Goal: Task Accomplishment & Management: Manage account settings

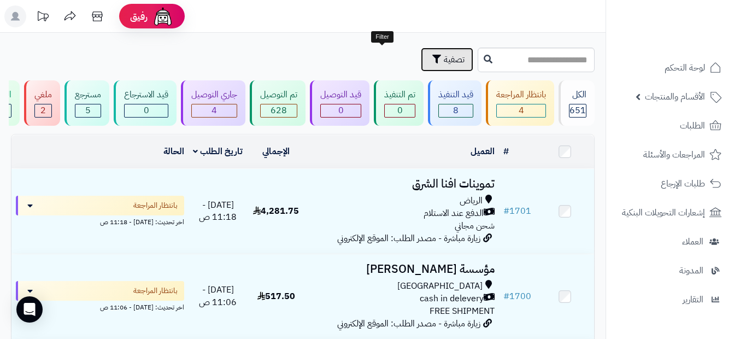
click at [444, 55] on span "تصفية" at bounding box center [454, 59] width 21 height 13
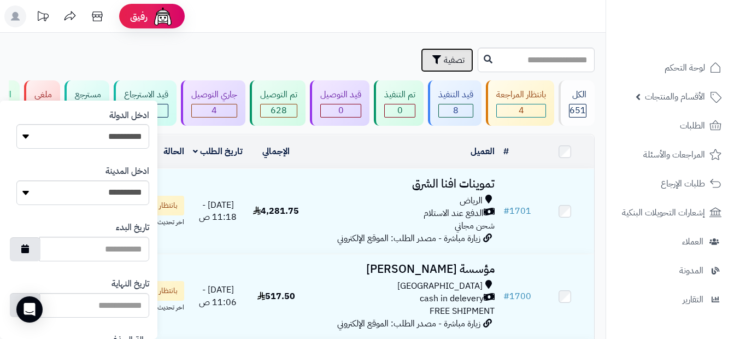
scroll to position [547, 0]
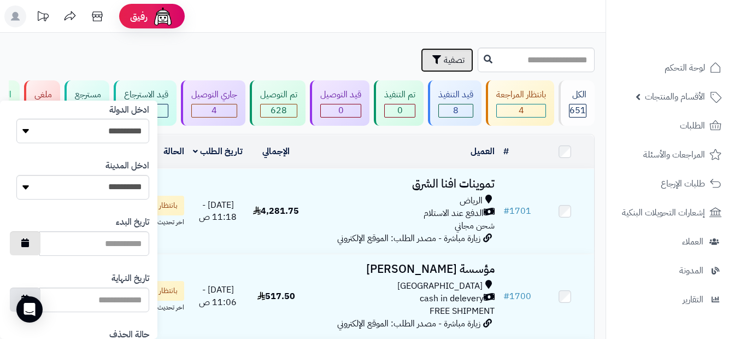
click at [40, 247] on button "button" at bounding box center [25, 243] width 31 height 24
type input "**********"
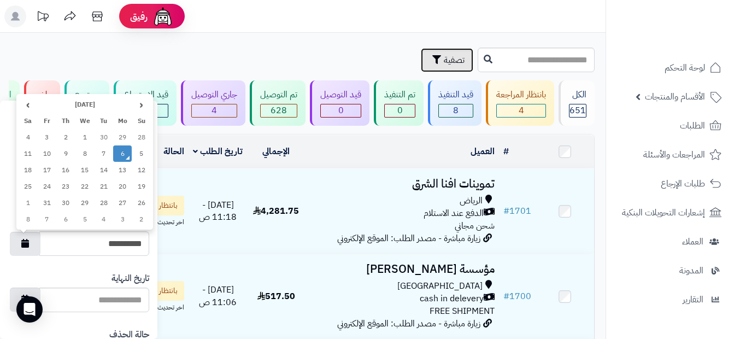
click at [123, 156] on td "6" at bounding box center [122, 153] width 19 height 16
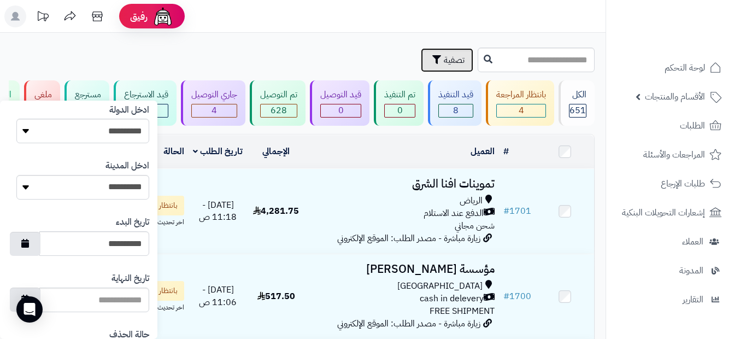
scroll to position [601, 0]
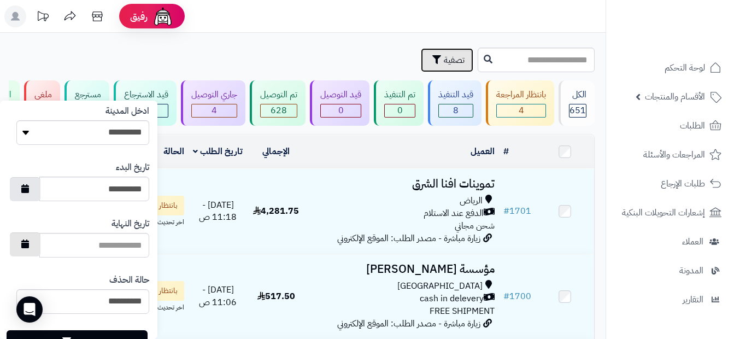
click at [39, 247] on button "button" at bounding box center [25, 244] width 31 height 24
type input "**********"
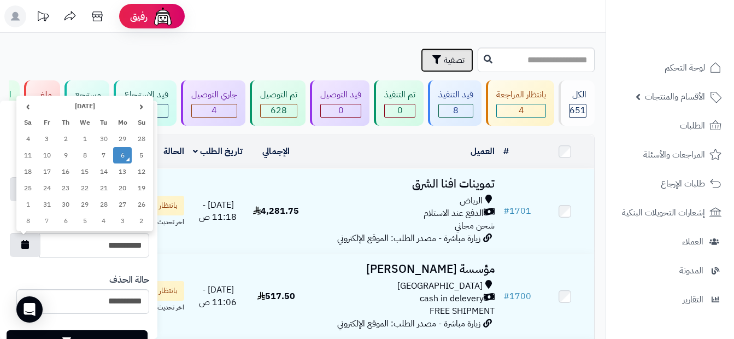
click at [127, 155] on td "6" at bounding box center [122, 155] width 19 height 16
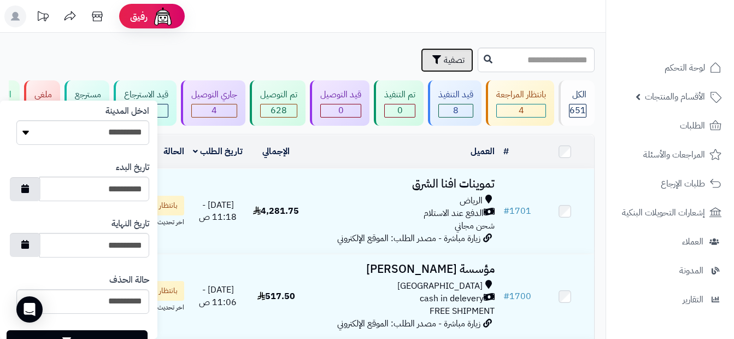
scroll to position [642, 0]
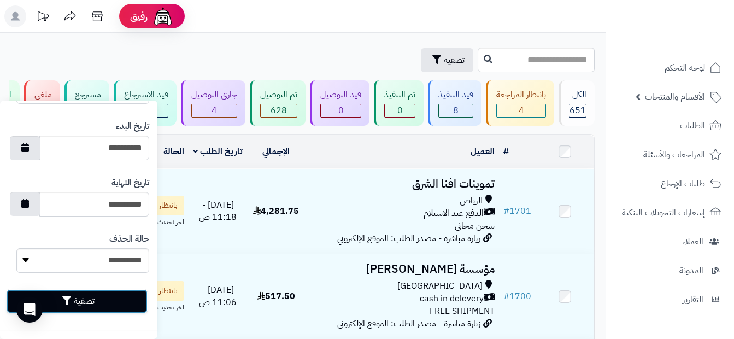
click at [104, 299] on button "تصفية" at bounding box center [77, 301] width 141 height 24
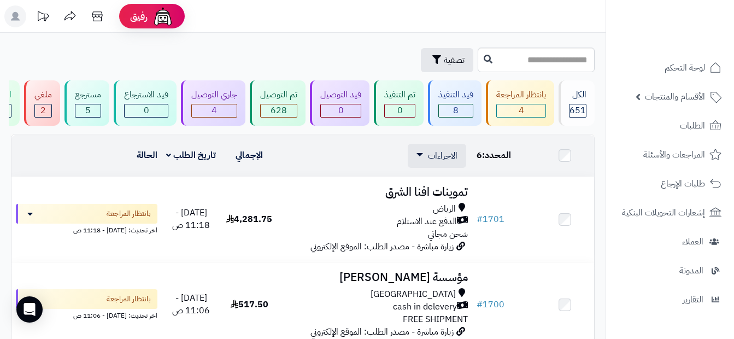
click at [572, 165] on td at bounding box center [565, 156] width 58 height 42
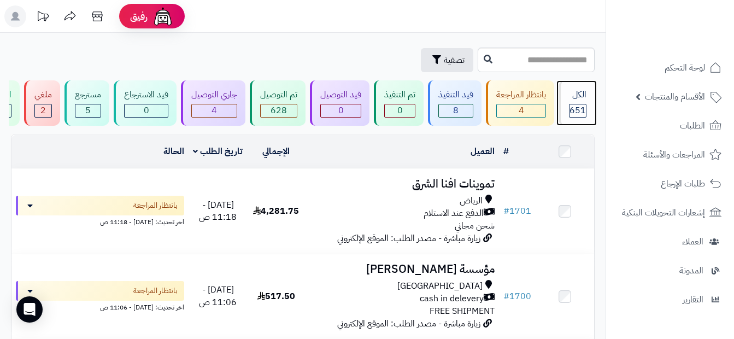
click at [584, 102] on div "الكل 651" at bounding box center [577, 102] width 36 height 45
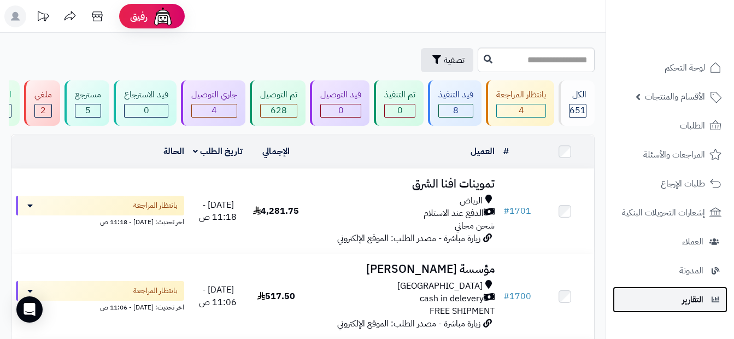
click at [697, 302] on span "التقارير" at bounding box center [692, 299] width 21 height 15
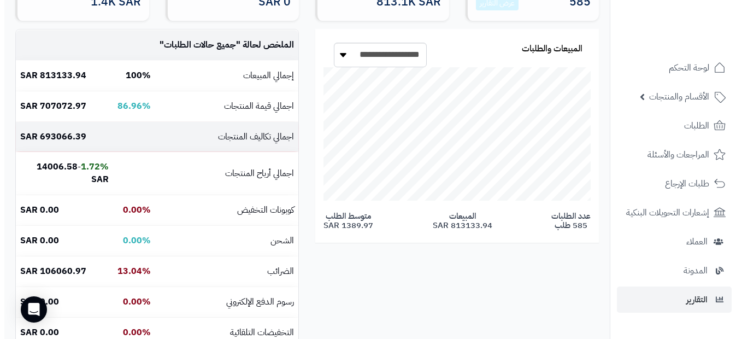
scroll to position [224, 304]
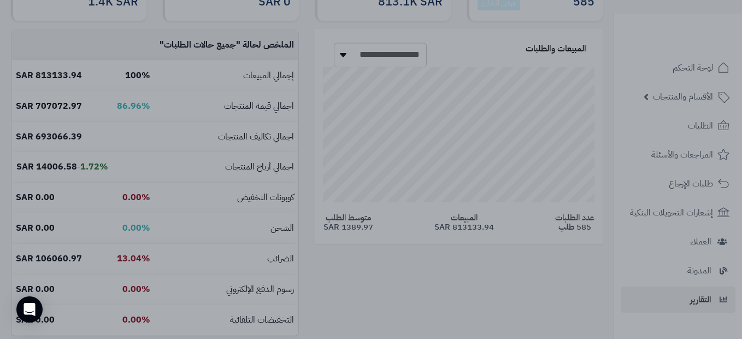
click at [152, 194] on div at bounding box center [371, 169] width 742 height 339
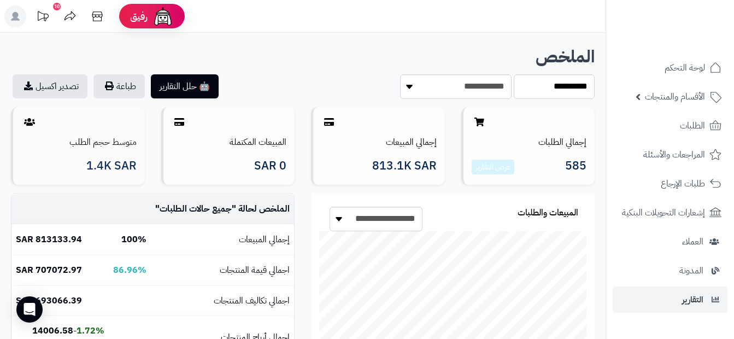
click at [79, 161] on h3 "1.4K SAR" at bounding box center [78, 166] width 115 height 13
click at [573, 168] on span "585" at bounding box center [575, 167] width 21 height 15
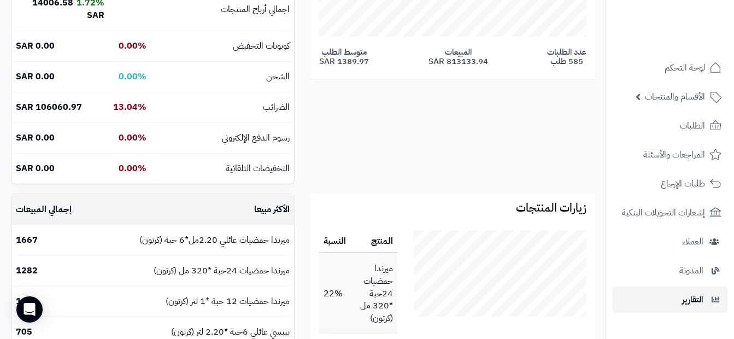
click at [683, 301] on span "التقارير" at bounding box center [692, 299] width 21 height 15
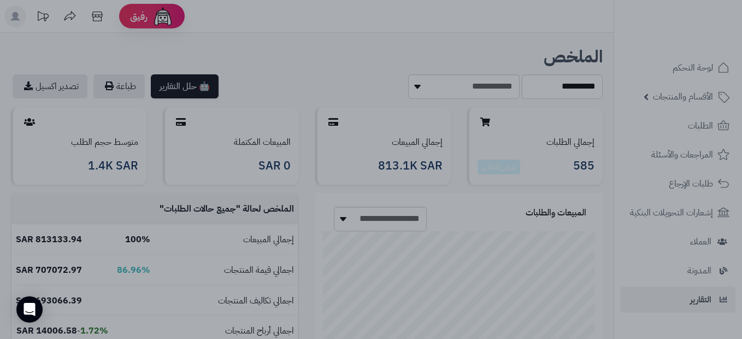
scroll to position [200, 395]
click at [575, 127] on div at bounding box center [371, 169] width 742 height 339
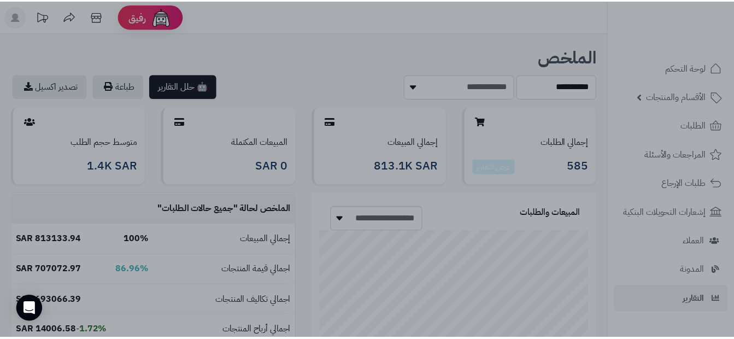
scroll to position [222, 300]
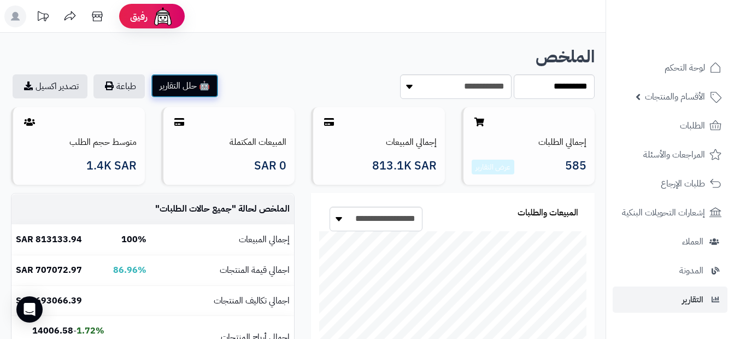
click at [175, 87] on button "🤖 حلل التقارير" at bounding box center [185, 86] width 68 height 24
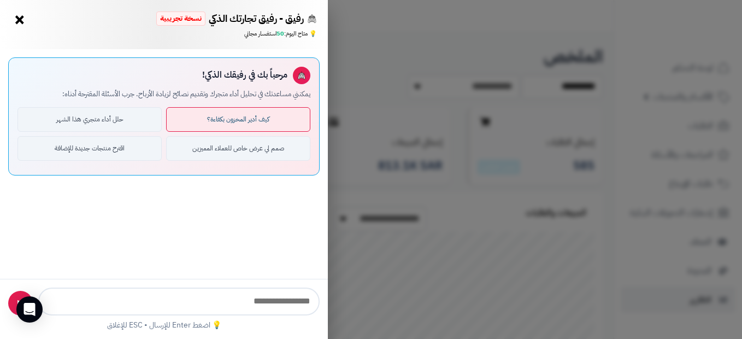
type input "**********"
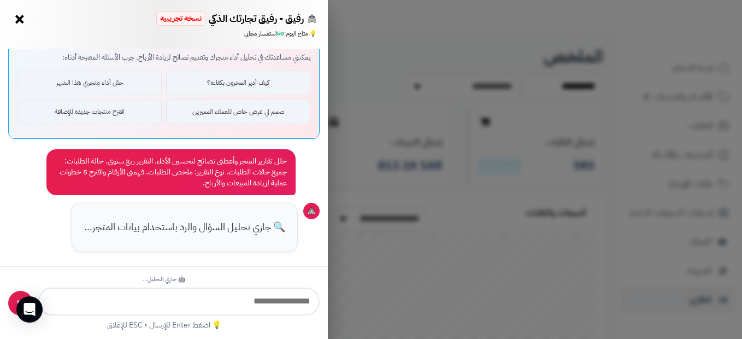
click at [20, 15] on button "×" at bounding box center [19, 18] width 17 height 17
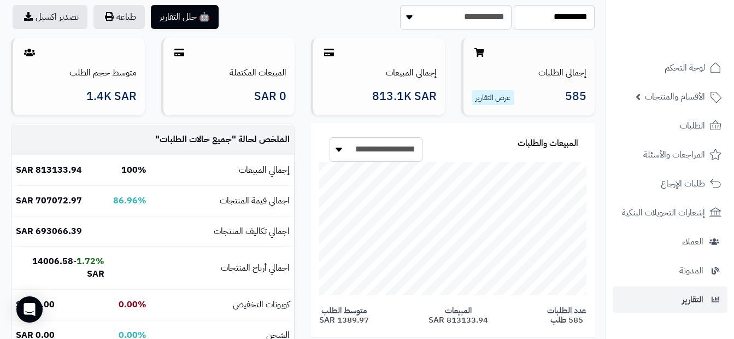
scroll to position [109, 0]
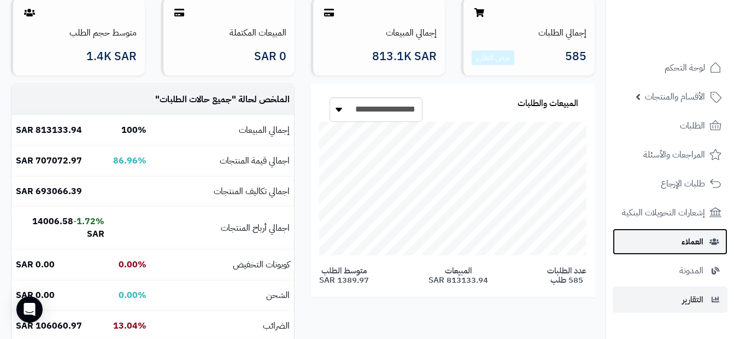
click at [696, 234] on span "العملاء" at bounding box center [693, 241] width 22 height 15
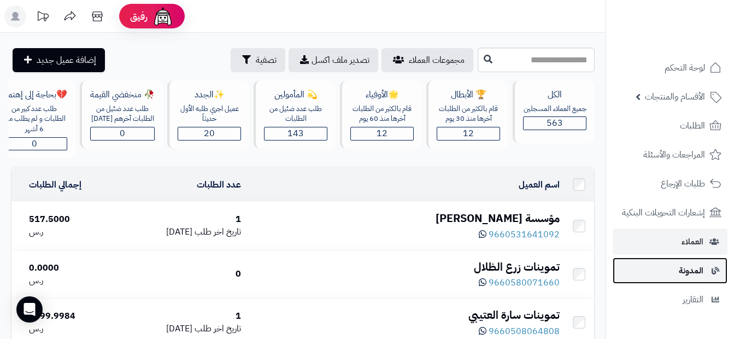
click at [702, 272] on span "المدونة" at bounding box center [691, 270] width 25 height 15
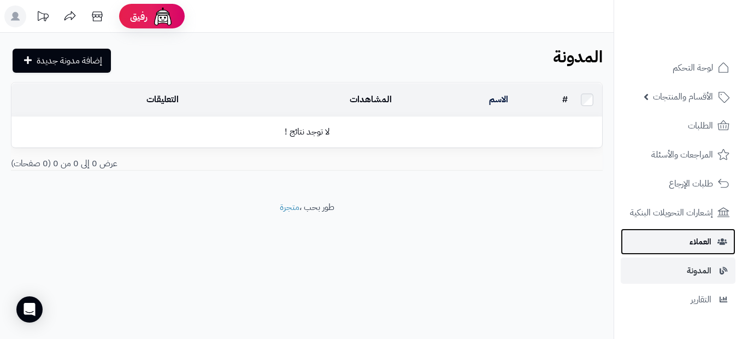
click at [663, 237] on link "العملاء" at bounding box center [678, 241] width 115 height 26
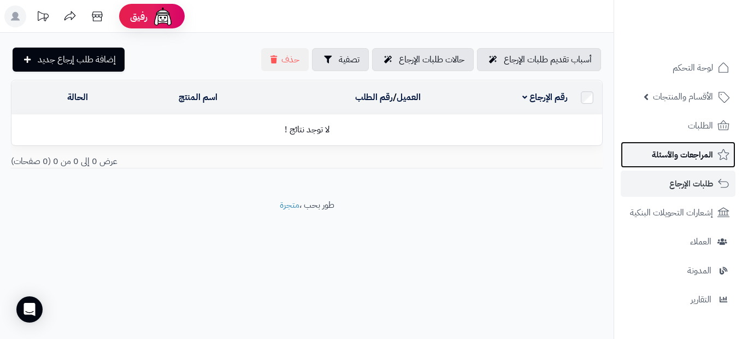
click at [692, 153] on span "المراجعات والأسئلة" at bounding box center [682, 154] width 61 height 15
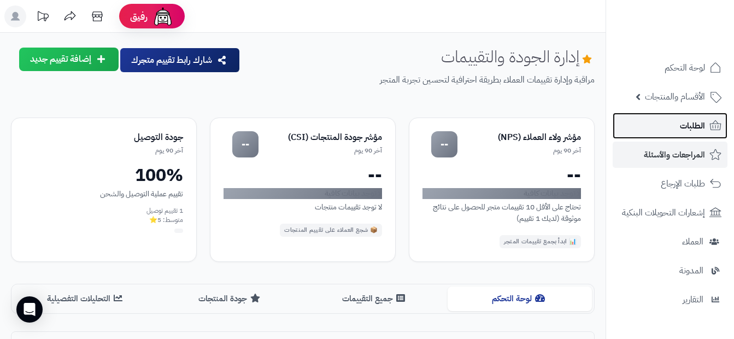
click at [694, 130] on span "الطلبات" at bounding box center [692, 125] width 25 height 15
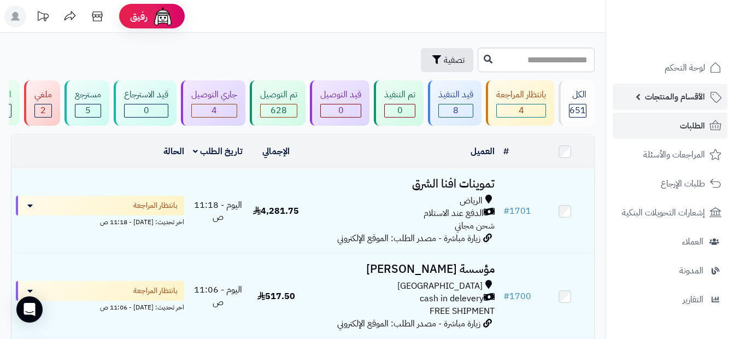
click at [688, 99] on span "الأقسام والمنتجات" at bounding box center [675, 96] width 60 height 15
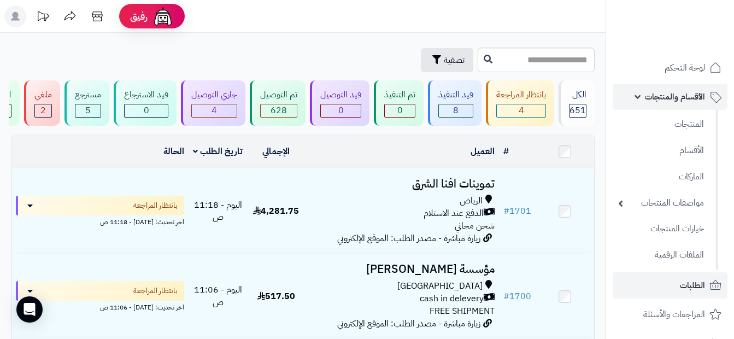
click at [685, 98] on span "الأقسام والمنتجات" at bounding box center [675, 96] width 60 height 15
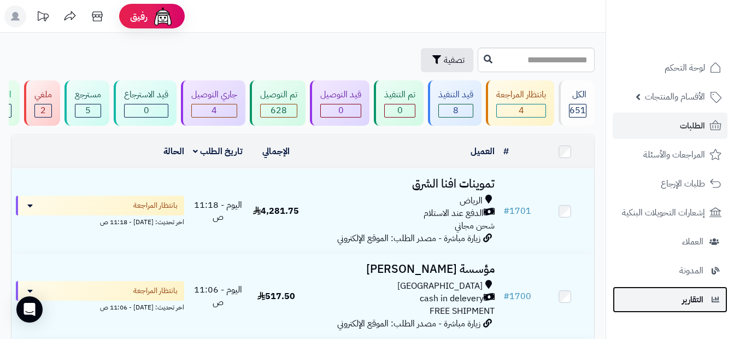
click at [684, 300] on span "التقارير" at bounding box center [692, 299] width 21 height 15
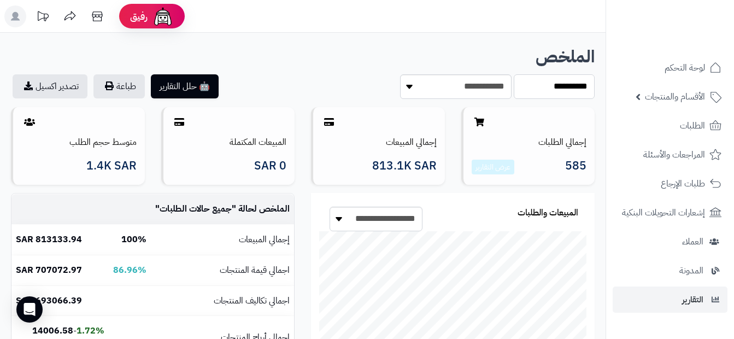
click at [566, 93] on select "**********" at bounding box center [554, 86] width 81 height 25
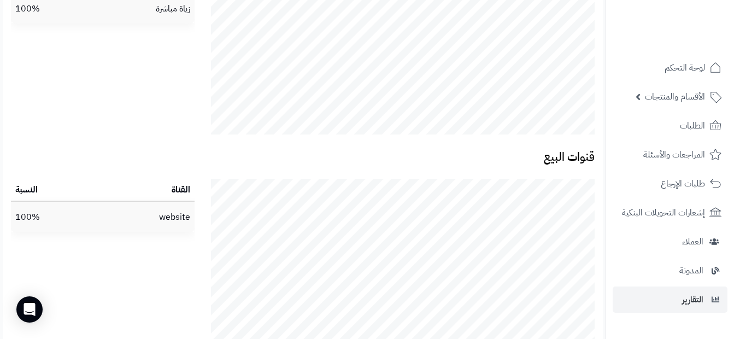
scroll to position [2181, 0]
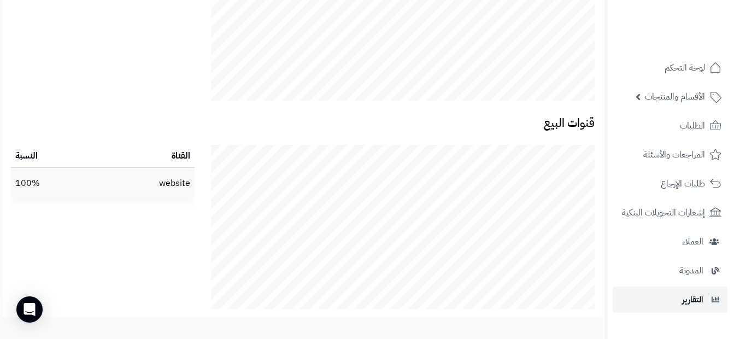
click at [679, 303] on link "التقارير" at bounding box center [670, 299] width 115 height 26
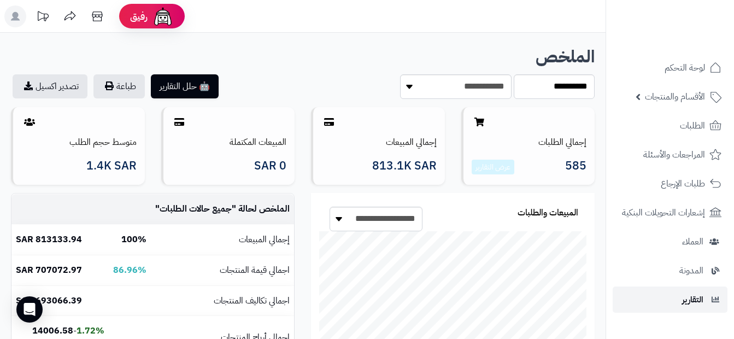
click at [693, 304] on span "التقارير" at bounding box center [692, 299] width 21 height 15
click at [692, 301] on span "التقارير" at bounding box center [692, 299] width 21 height 15
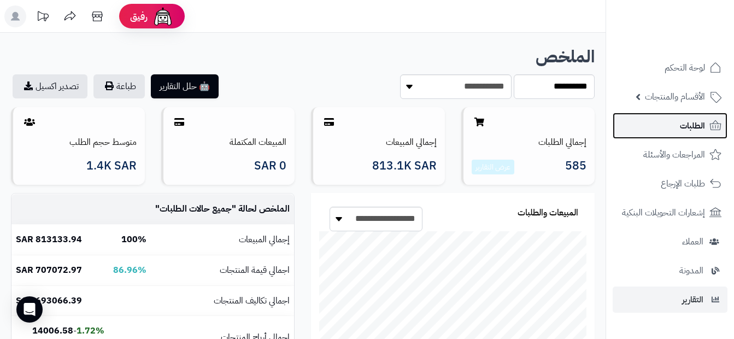
click at [693, 127] on span "الطلبات" at bounding box center [692, 125] width 25 height 15
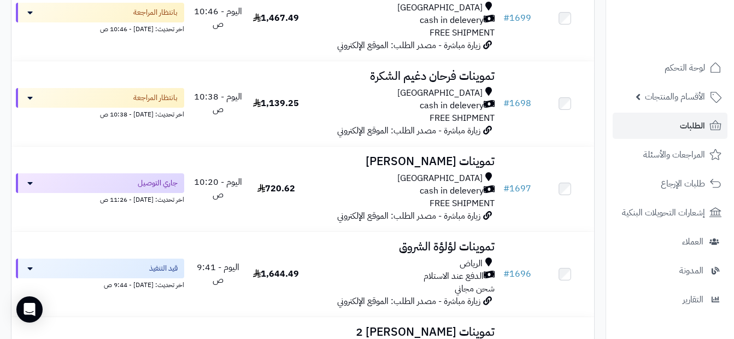
scroll to position [383, 0]
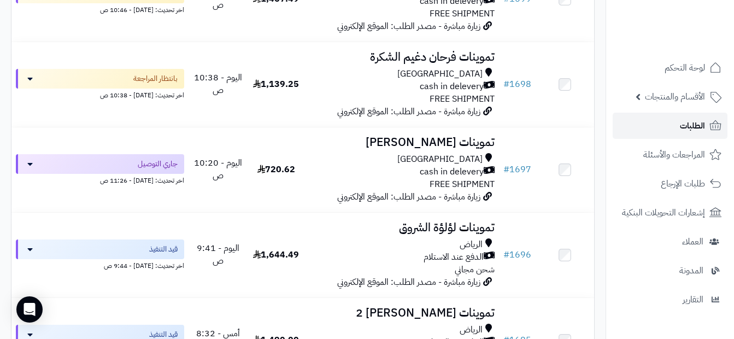
click at [665, 133] on link "الطلبات" at bounding box center [670, 126] width 115 height 26
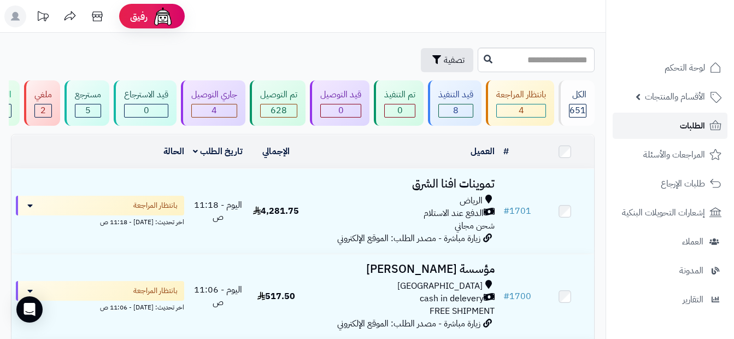
click at [680, 133] on link "الطلبات" at bounding box center [670, 126] width 115 height 26
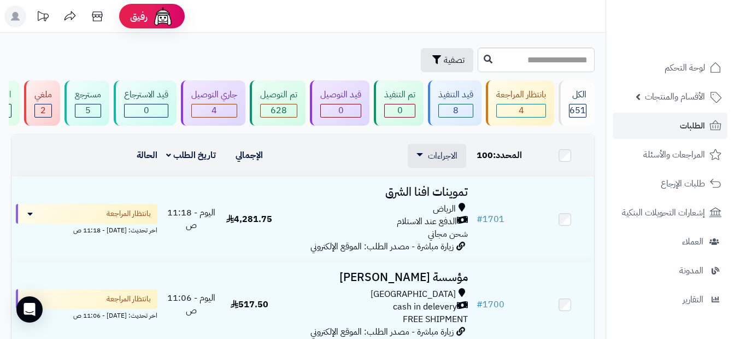
click at [568, 158] on td at bounding box center [565, 156] width 58 height 42
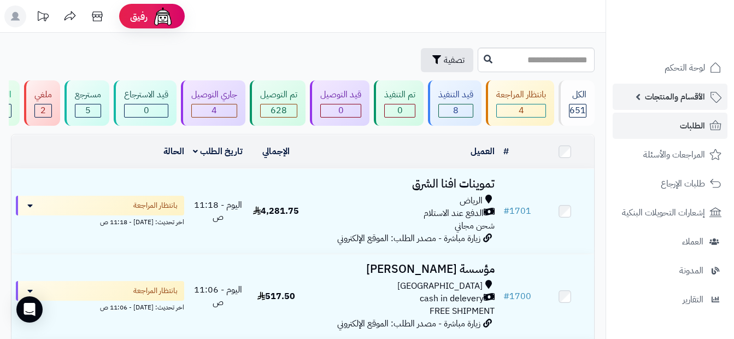
click at [694, 99] on span "الأقسام والمنتجات" at bounding box center [675, 96] width 60 height 15
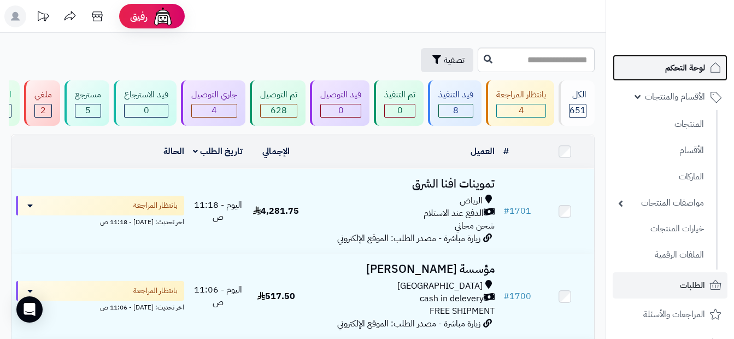
click at [693, 64] on span "لوحة التحكم" at bounding box center [685, 67] width 40 height 15
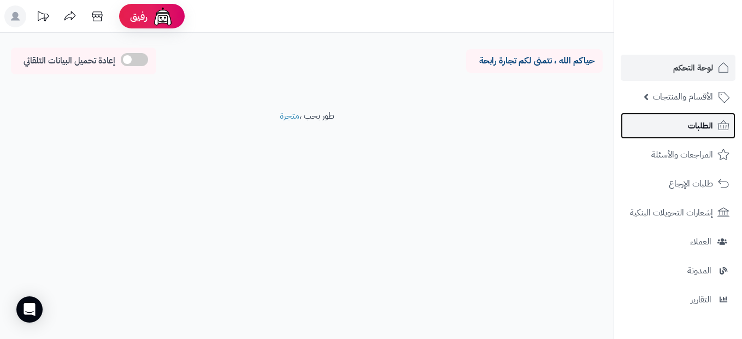
click at [702, 130] on span "الطلبات" at bounding box center [700, 125] width 25 height 15
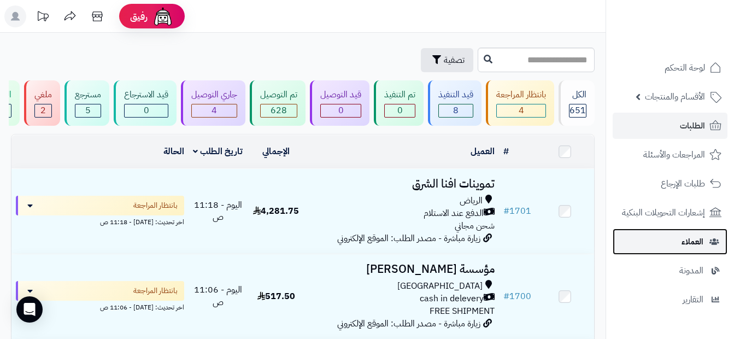
click at [682, 253] on link "العملاء" at bounding box center [670, 241] width 115 height 26
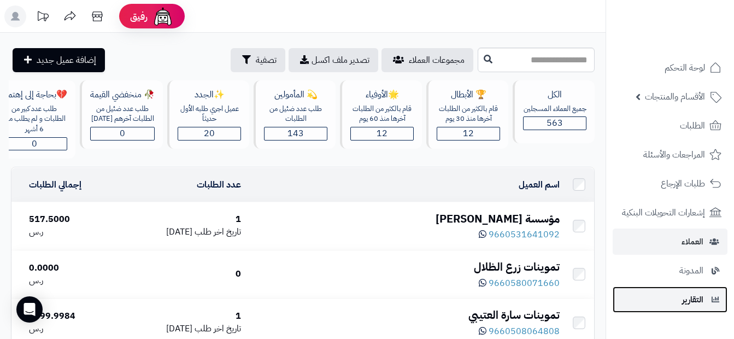
click at [696, 294] on span "التقارير" at bounding box center [692, 299] width 21 height 15
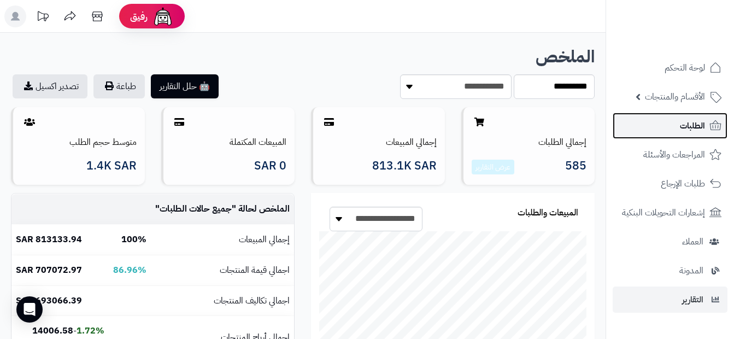
click at [649, 127] on link "الطلبات" at bounding box center [670, 126] width 115 height 26
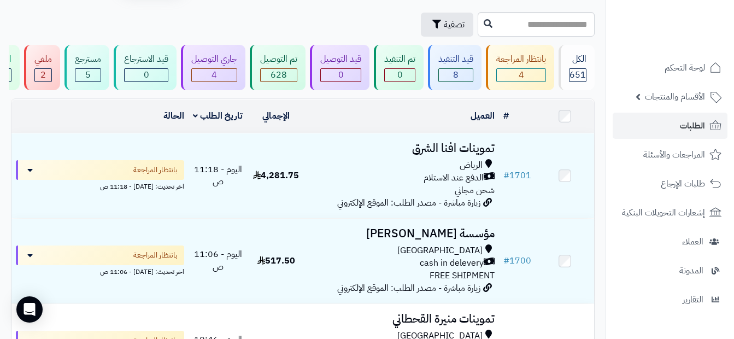
scroll to position [55, 0]
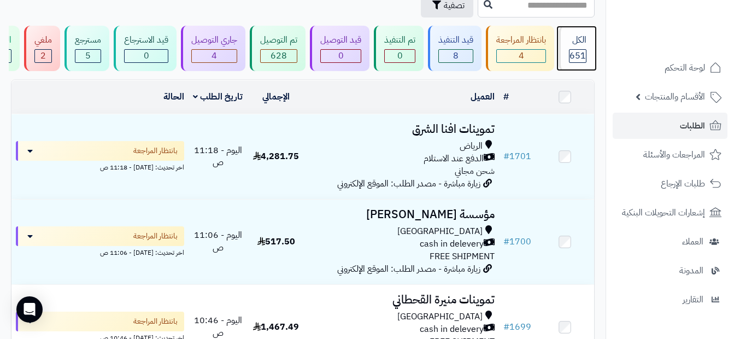
click at [576, 59] on span "651" at bounding box center [578, 55] width 16 height 13
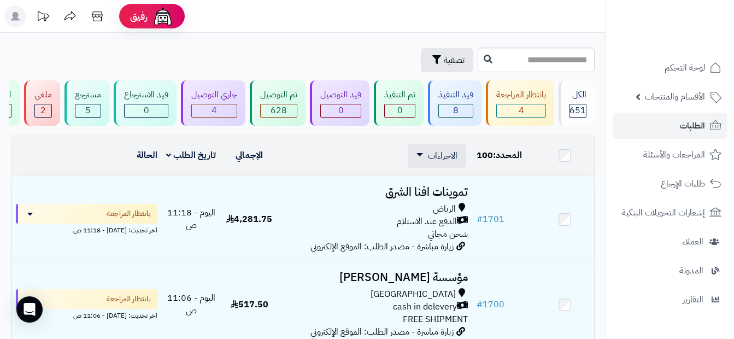
click at [565, 157] on td at bounding box center [565, 156] width 58 height 42
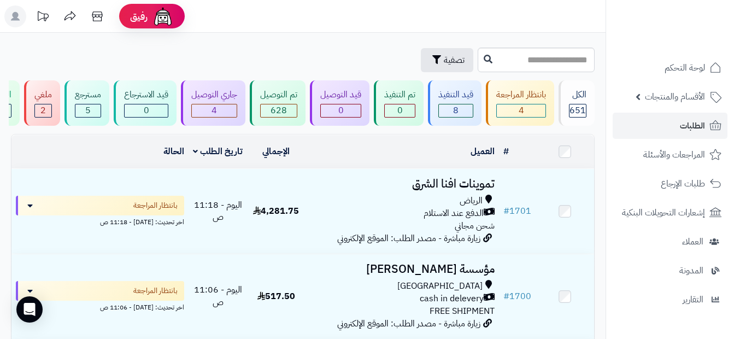
click at [435, 155] on div "العميل" at bounding box center [401, 151] width 185 height 13
click at [582, 107] on span "651" at bounding box center [578, 110] width 16 height 13
click at [580, 98] on div "الكل" at bounding box center [577, 95] width 17 height 13
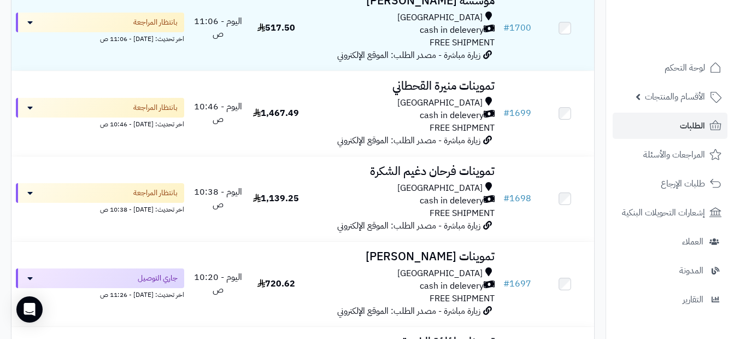
scroll to position [273, 0]
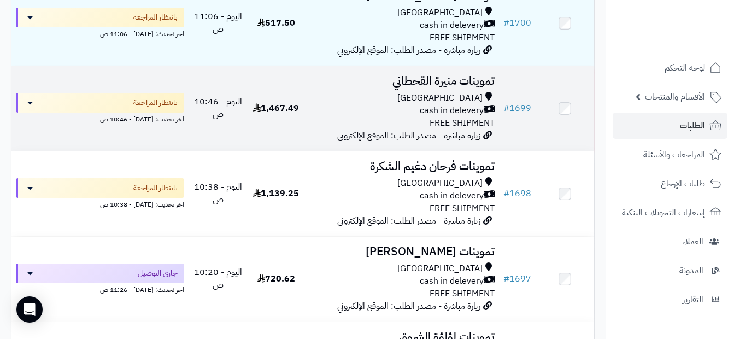
click at [534, 114] on td "# 1699" at bounding box center [517, 108] width 37 height 85
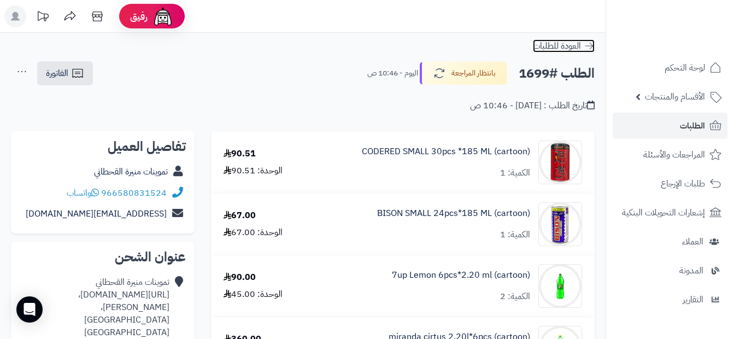
click at [591, 45] on icon at bounding box center [589, 45] width 11 height 11
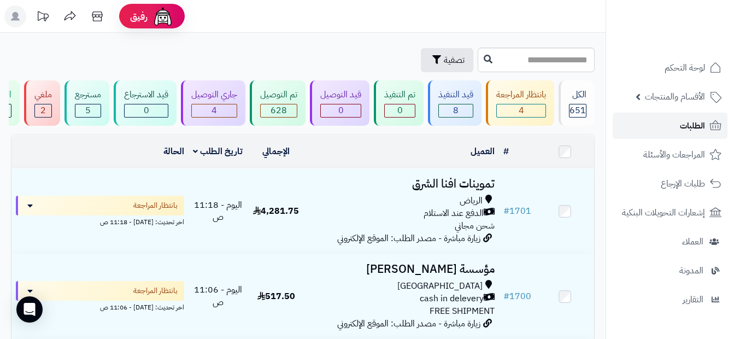
click at [690, 126] on span "الطلبات" at bounding box center [692, 125] width 25 height 15
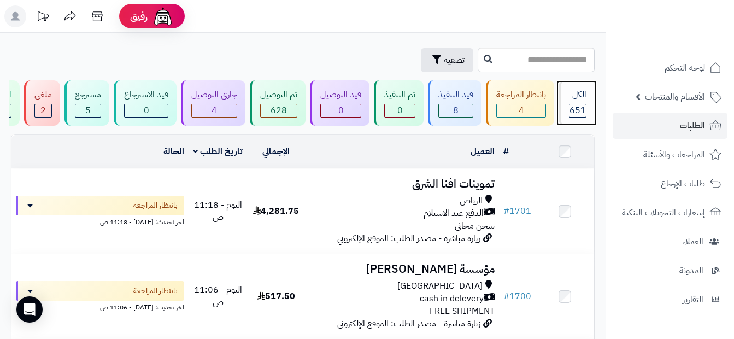
click at [579, 110] on span "651" at bounding box center [578, 110] width 16 height 13
click at [672, 122] on link "الطلبات" at bounding box center [670, 126] width 115 height 26
click at [655, 120] on link "الطلبات" at bounding box center [670, 126] width 115 height 26
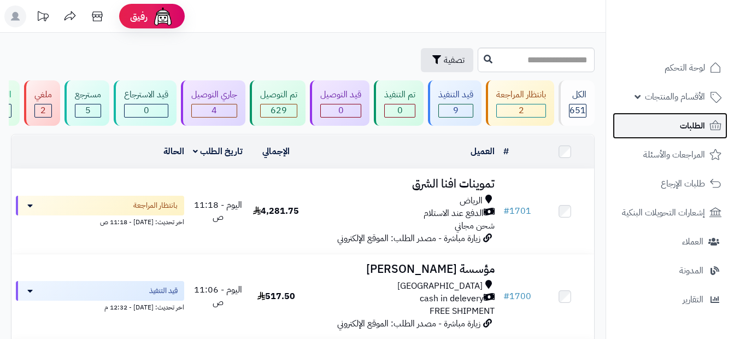
drag, startPoint x: 0, startPoint y: 0, endPoint x: 655, endPoint y: 120, distance: 666.3
click at [655, 120] on link "الطلبات" at bounding box center [670, 126] width 115 height 26
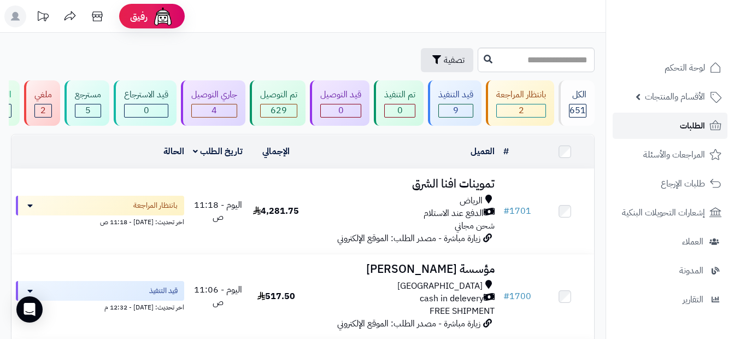
click at [660, 135] on link "الطلبات" at bounding box center [670, 126] width 115 height 26
click at [683, 140] on ul "لوحة التحكم الأقسام والمنتجات المنتجات الأقسام الماركات مواصفات المنتجات مواصفا…" at bounding box center [670, 184] width 128 height 258
click at [480, 51] on button at bounding box center [488, 59] width 16 height 21
click at [675, 128] on link "الطلبات" at bounding box center [670, 126] width 115 height 26
click at [585, 104] on span "651" at bounding box center [578, 110] width 16 height 13
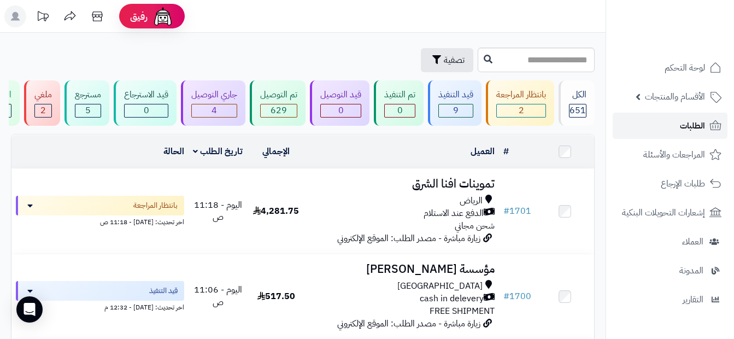
click at [694, 131] on span "الطلبات" at bounding box center [692, 125] width 25 height 15
click at [684, 122] on span "الطلبات" at bounding box center [692, 125] width 25 height 15
click at [688, 118] on link "الطلبات" at bounding box center [670, 126] width 115 height 26
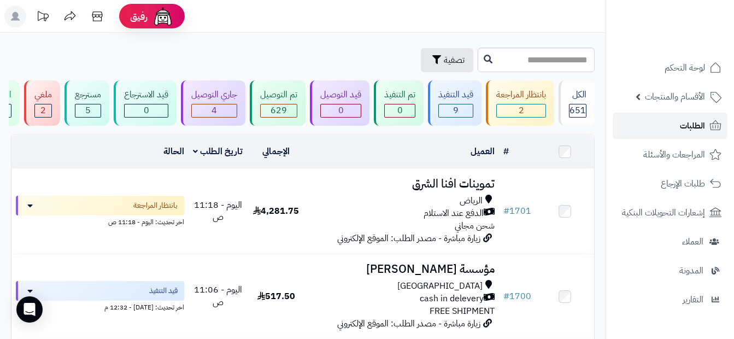
click at [669, 120] on link "الطلبات" at bounding box center [670, 126] width 115 height 26
click at [692, 126] on span "الطلبات" at bounding box center [692, 125] width 25 height 15
drag, startPoint x: 0, startPoint y: 0, endPoint x: 692, endPoint y: 126, distance: 703.3
click at [692, 126] on span "الطلبات" at bounding box center [692, 125] width 25 height 15
